Goal: Download file/media

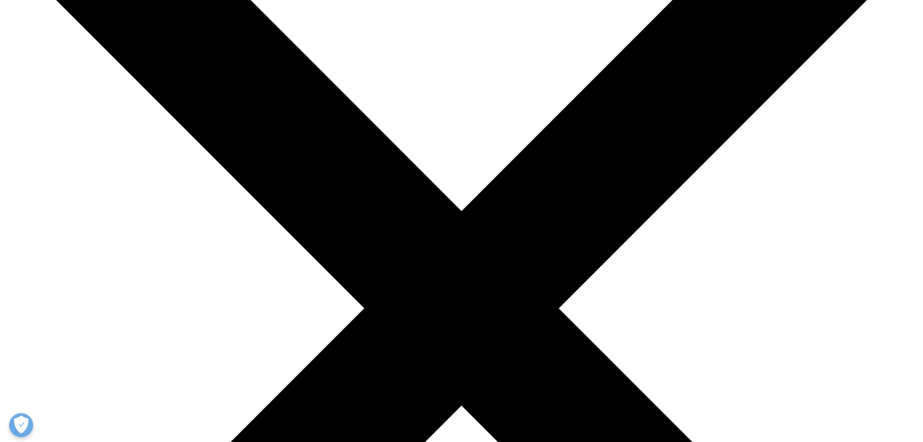
scroll to position [386, 567]
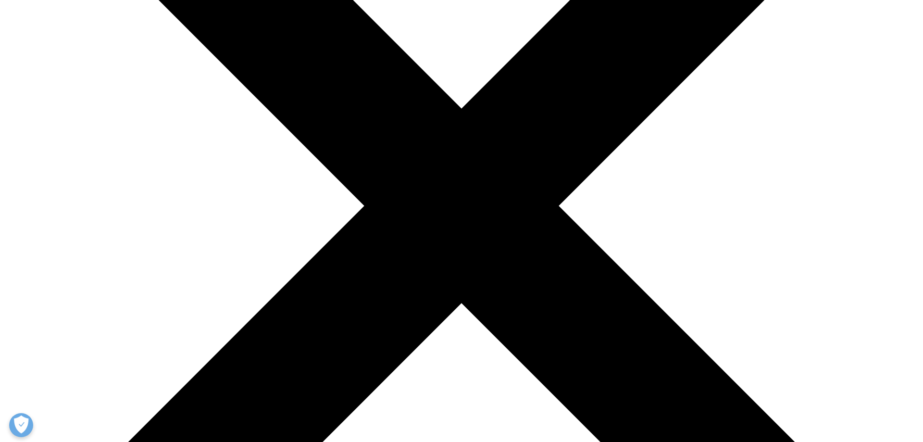
scroll to position [327, 0]
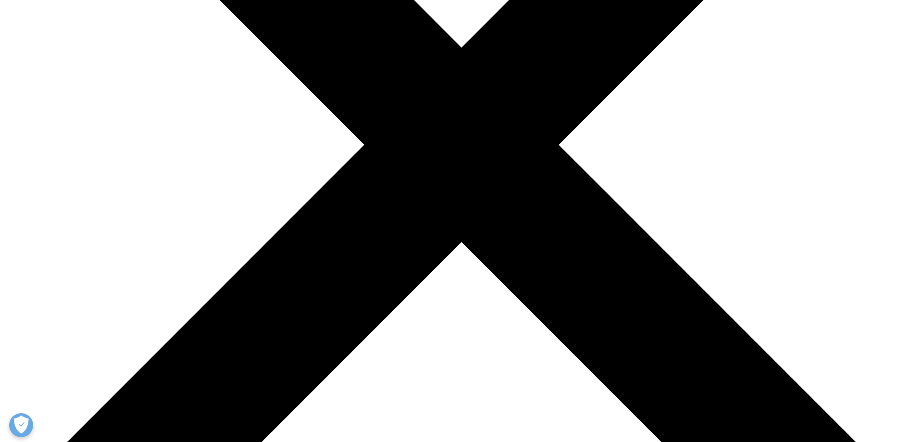
type input "[PERSON_NAME]"
type input "Fourmault"
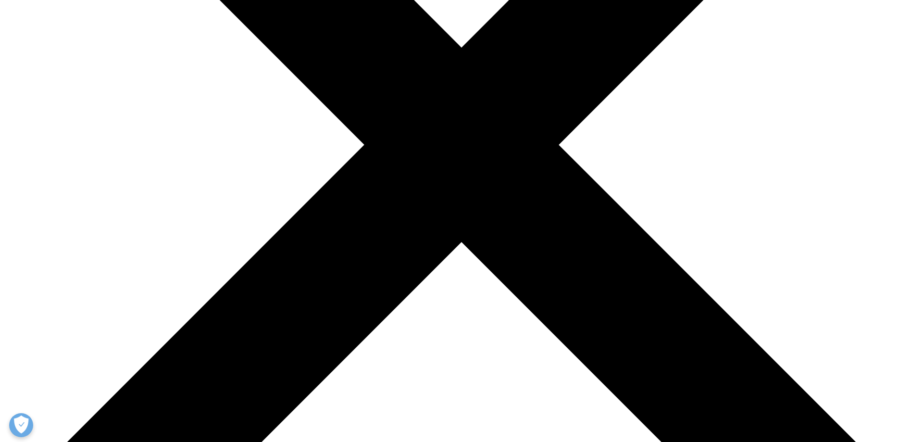
type input "[EMAIL_ADDRESS][DOMAIN_NAME]"
type input "consultant"
type input "Syndex"
select select "France"
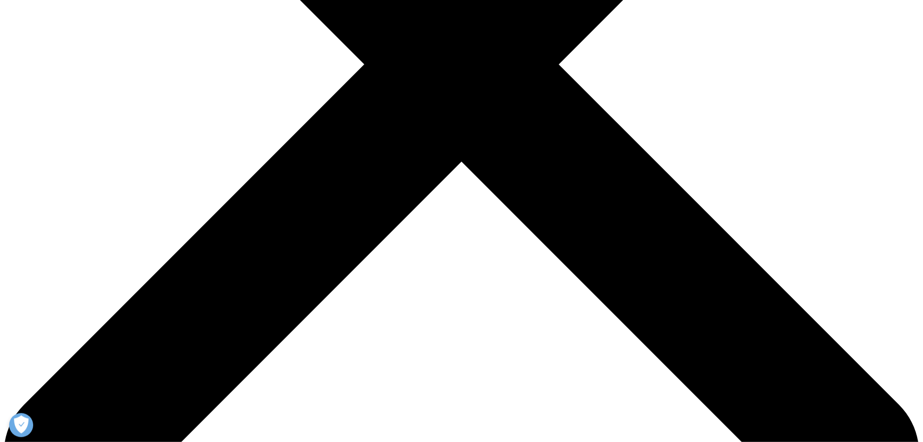
scroll to position [490, 0]
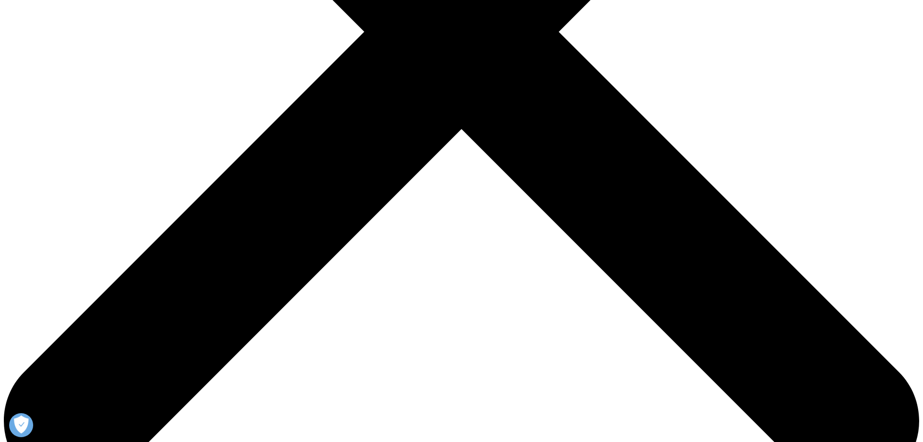
scroll to position [386, 567]
